Goal: Find specific page/section: Find specific page/section

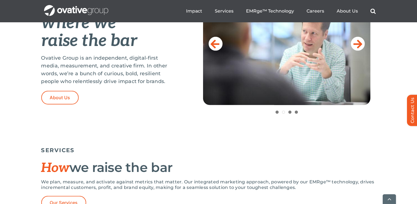
scroll to position [267, 0]
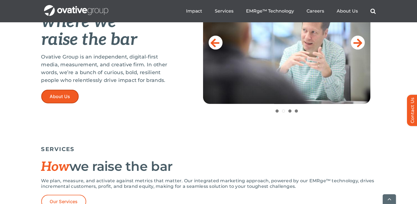
click at [69, 97] on span "About Us" at bounding box center [60, 96] width 20 height 5
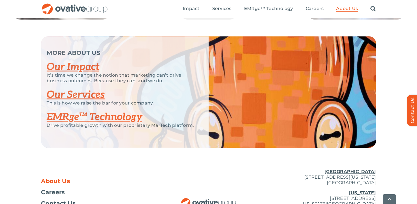
scroll to position [1225, 0]
